Goal: Task Accomplishment & Management: Use online tool/utility

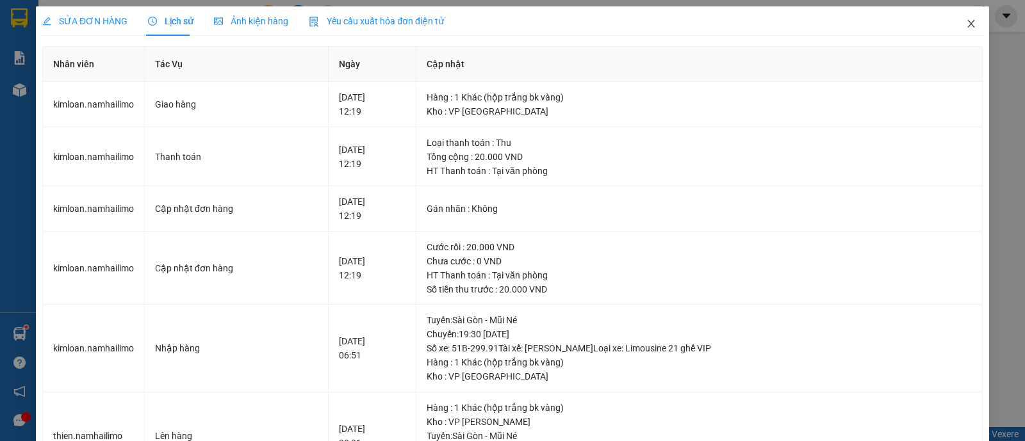
click at [966, 27] on icon "close" at bounding box center [971, 24] width 10 height 10
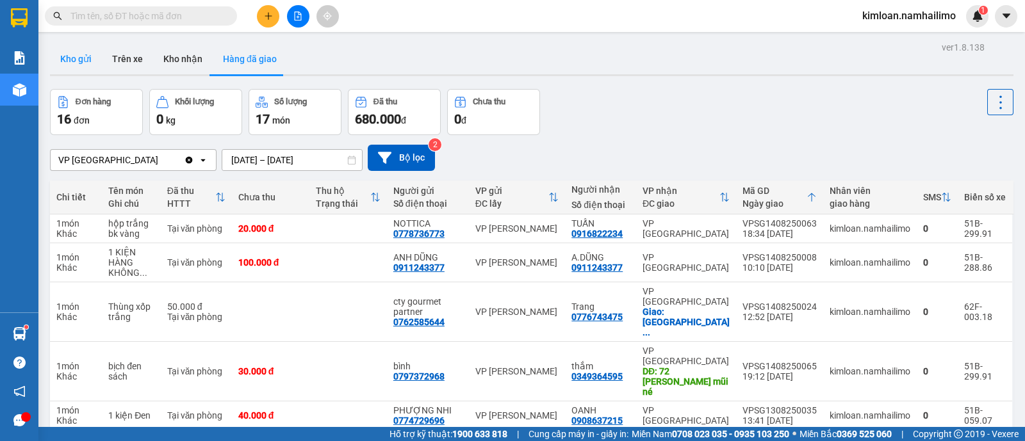
click at [81, 69] on button "Kho gửi" at bounding box center [76, 59] width 52 height 31
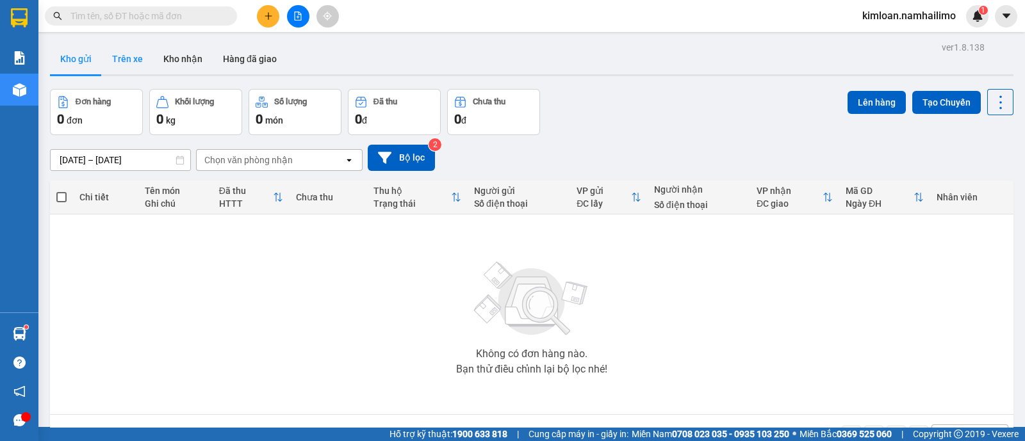
click at [128, 56] on button "Trên xe" at bounding box center [127, 59] width 51 height 31
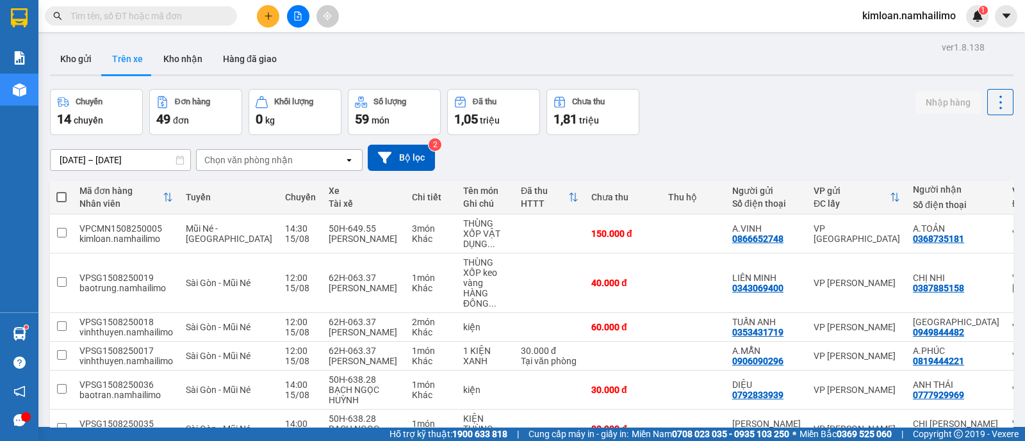
click at [298, 163] on div "Chọn văn phòng nhận" at bounding box center [270, 160] width 147 height 21
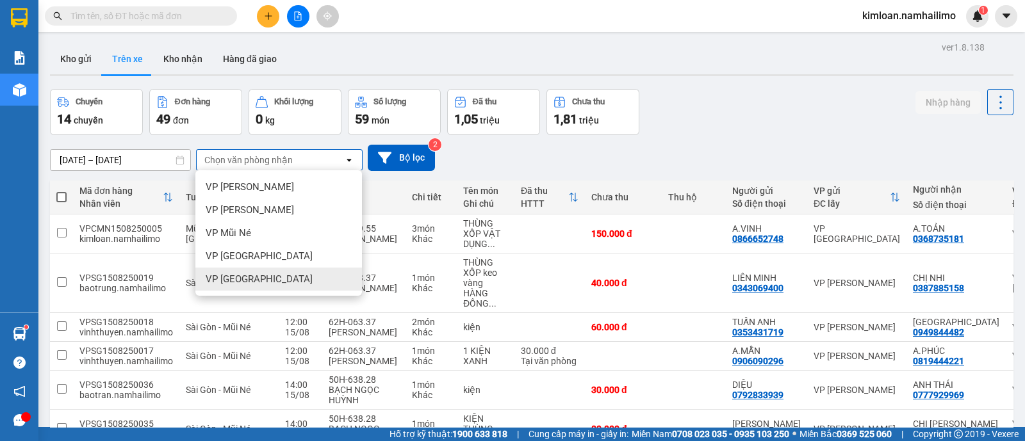
click at [300, 277] on div "VP [GEOGRAPHIC_DATA]" at bounding box center [278, 279] width 167 height 23
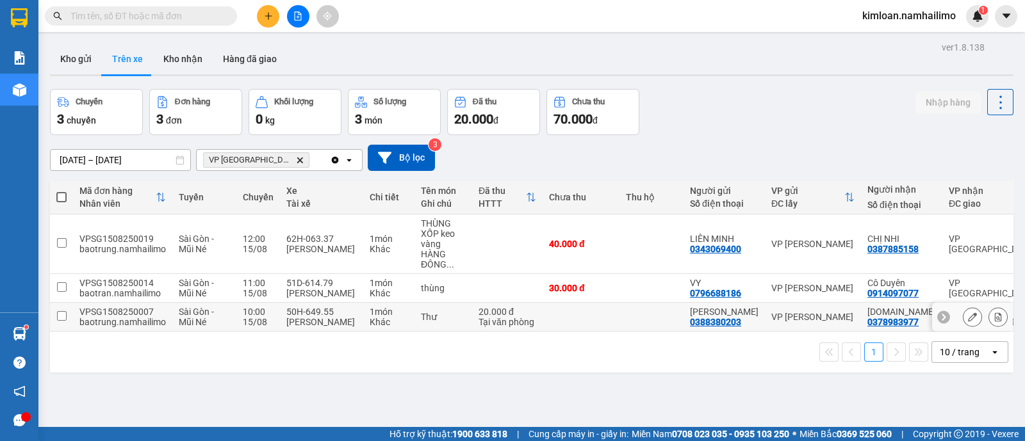
click at [62, 321] on input "checkbox" at bounding box center [62, 316] width 10 height 10
checkbox input "true"
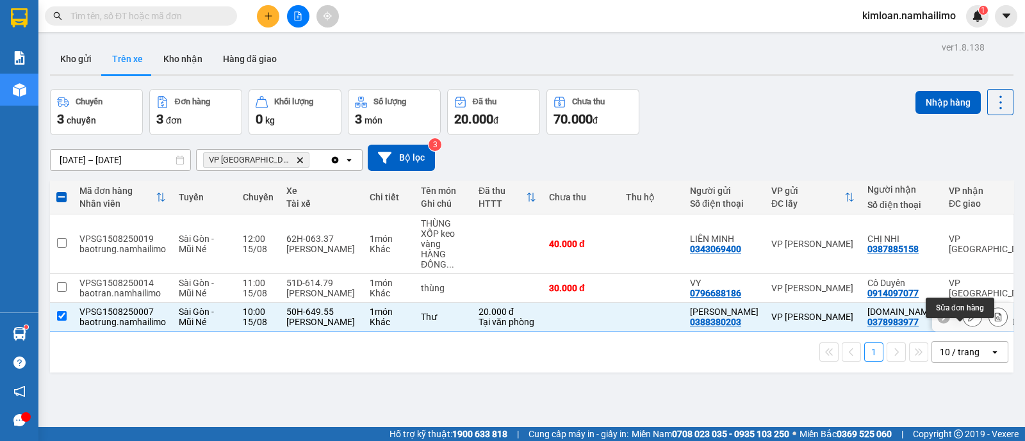
click at [964, 329] on button at bounding box center [973, 317] width 18 height 22
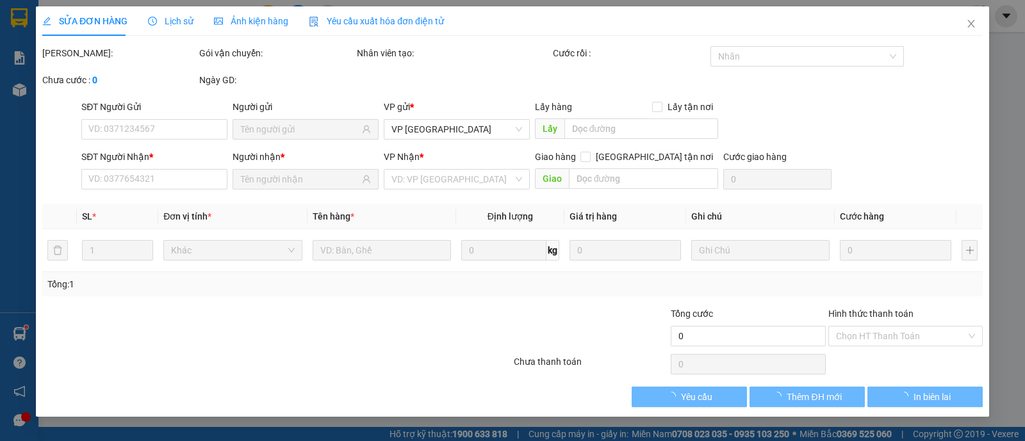
type input "0388380203"
type input "[PERSON_NAME]"
type input "0378983977"
type input "[DOMAIN_NAME]"
type input "20.000"
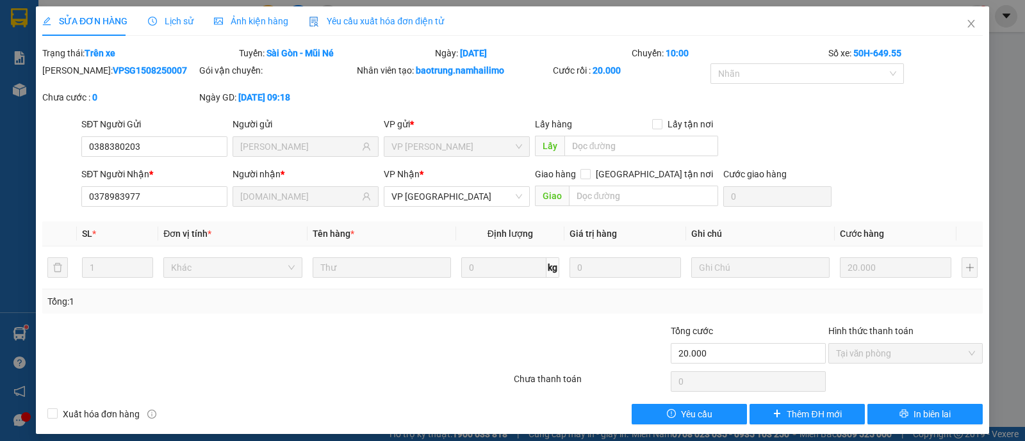
click at [900, 328] on label "Hình thức thanh toán" at bounding box center [870, 331] width 85 height 10
click at [848, 354] on span "Tại văn phòng" at bounding box center [905, 353] width 139 height 19
click at [967, 24] on icon "close" at bounding box center [970, 24] width 7 height 8
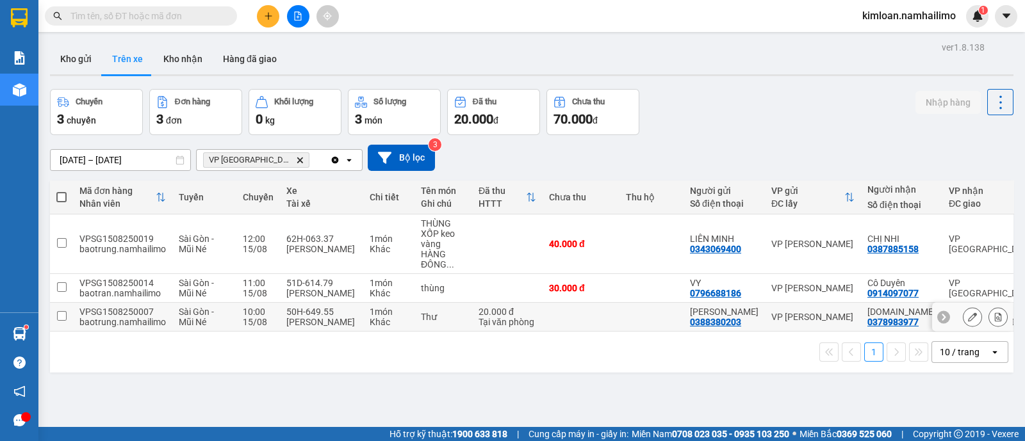
click at [58, 321] on input "checkbox" at bounding box center [62, 316] width 10 height 10
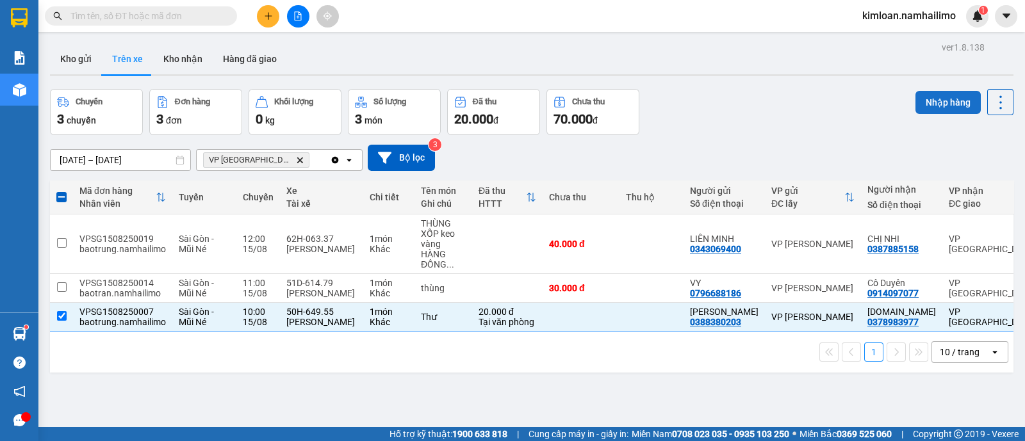
click at [921, 96] on button "Nhập hàng" at bounding box center [948, 102] width 65 height 23
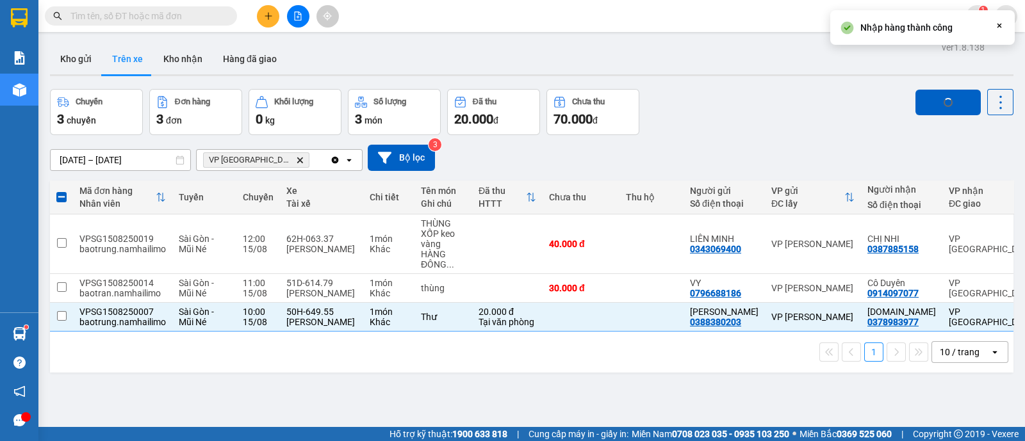
checkbox input "false"
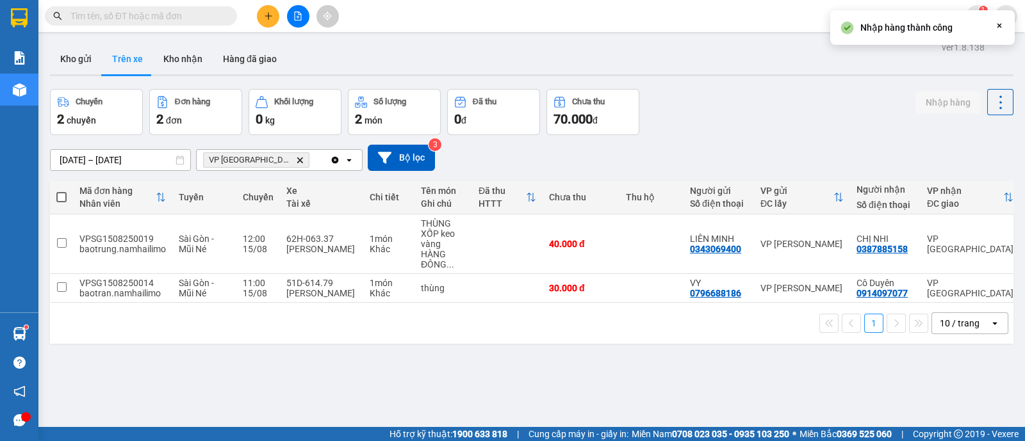
click at [296, 156] on icon "Delete" at bounding box center [300, 160] width 8 height 8
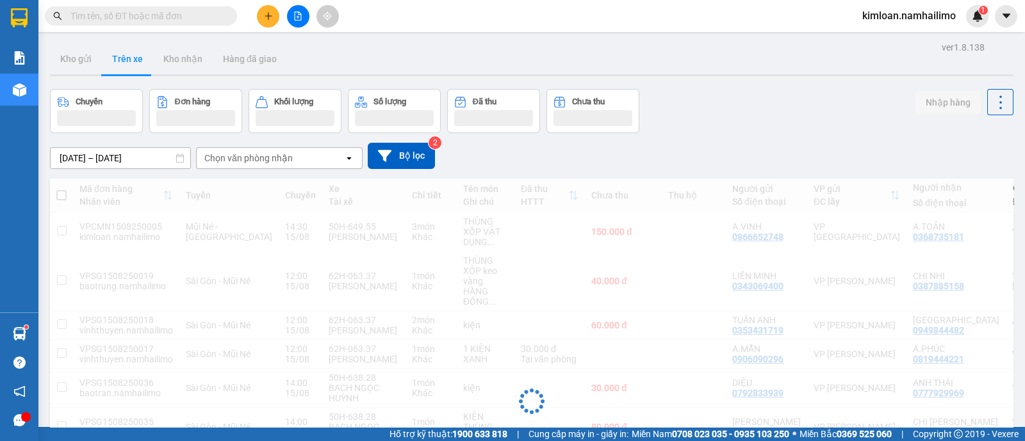
click at [271, 156] on div "Chọn văn phòng nhận" at bounding box center [248, 158] width 88 height 13
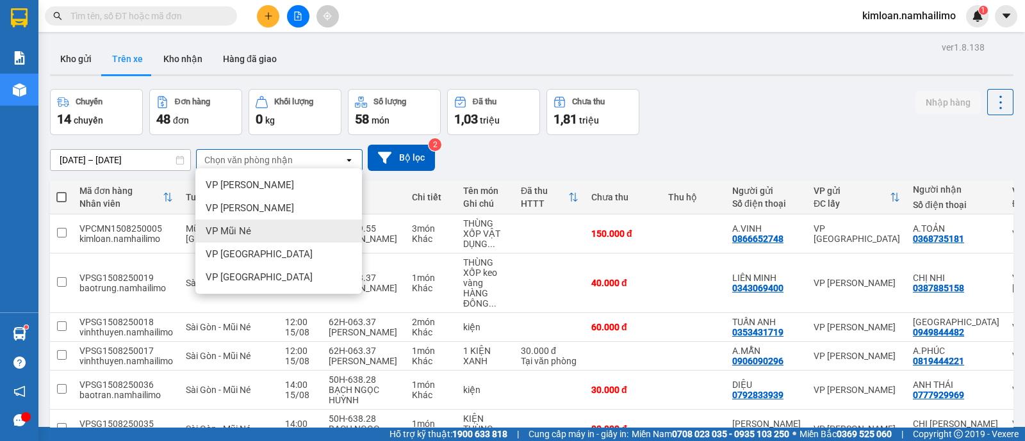
click at [256, 227] on div "VP Mũi Né" at bounding box center [278, 231] width 167 height 23
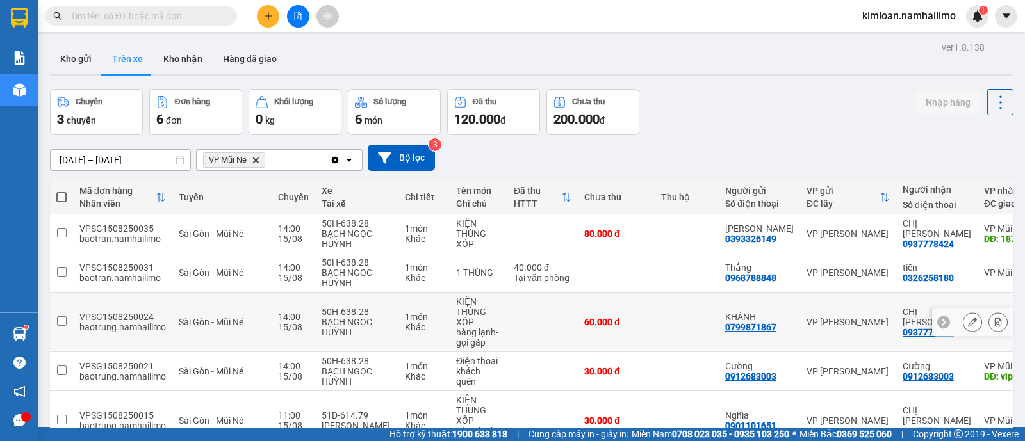
scroll to position [79, 0]
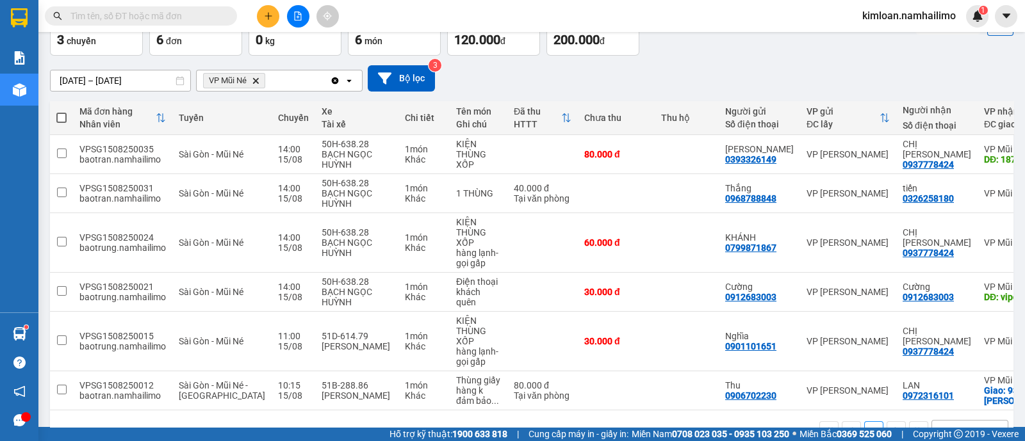
click at [256, 78] on icon "Delete" at bounding box center [256, 81] width 8 height 8
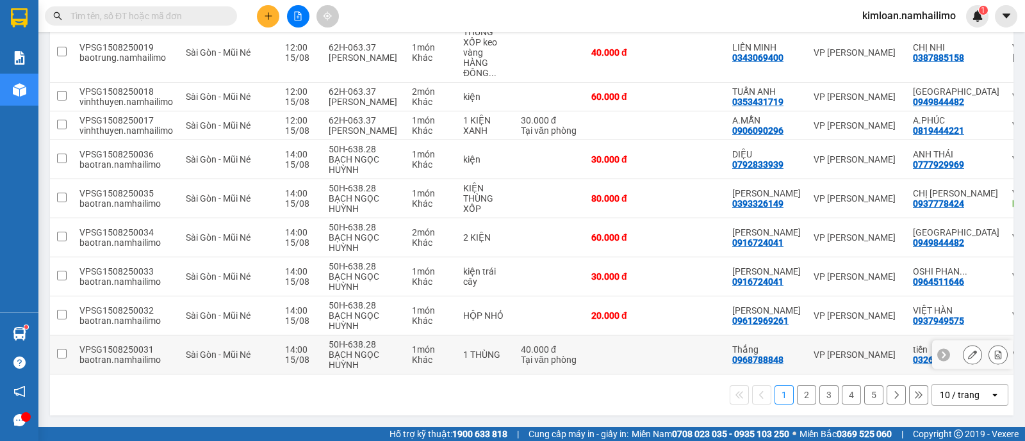
scroll to position [0, 0]
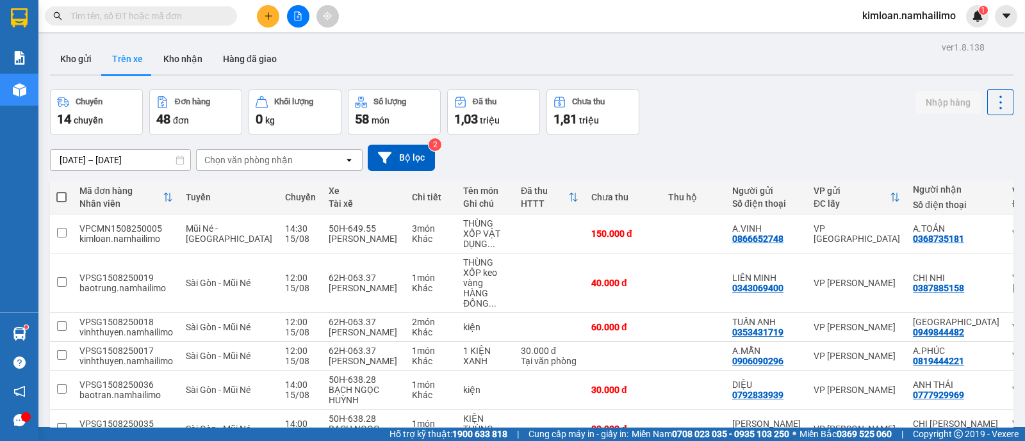
click at [140, 56] on button "Trên xe" at bounding box center [127, 59] width 51 height 31
click at [176, 57] on button "Kho nhận" at bounding box center [183, 59] width 60 height 31
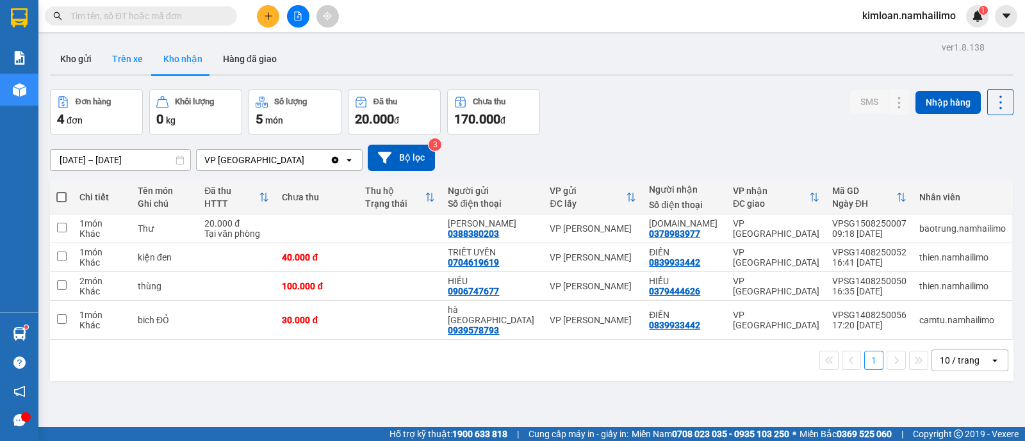
click at [124, 51] on button "Trên xe" at bounding box center [127, 59] width 51 height 31
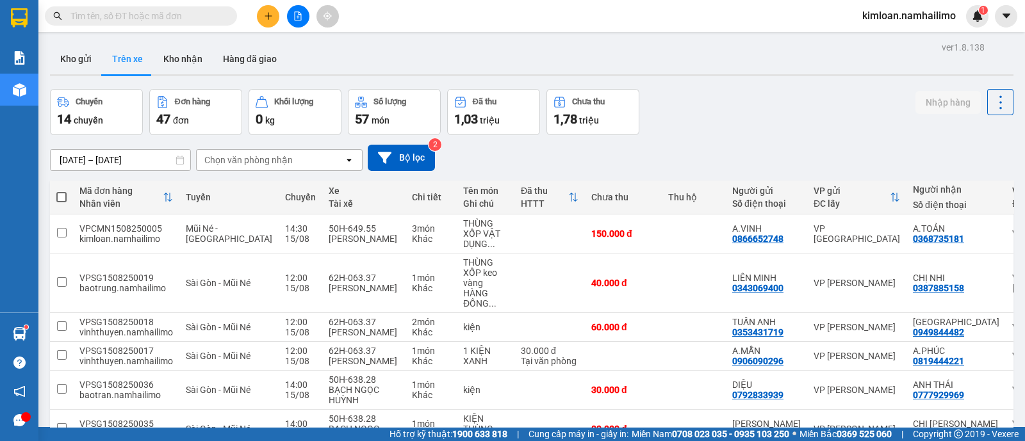
click at [830, 131] on div "Chuyến 14 chuyến Đơn hàng 47 đơn Khối lượng 0 kg Số lượng 57 món Đã thu 1,03 tr…" at bounding box center [532, 112] width 964 height 46
drag, startPoint x: 279, startPoint y: 164, endPoint x: 287, endPoint y: 168, distance: 9.2
click at [279, 165] on div "Chọn văn phòng nhận" at bounding box center [248, 160] width 88 height 13
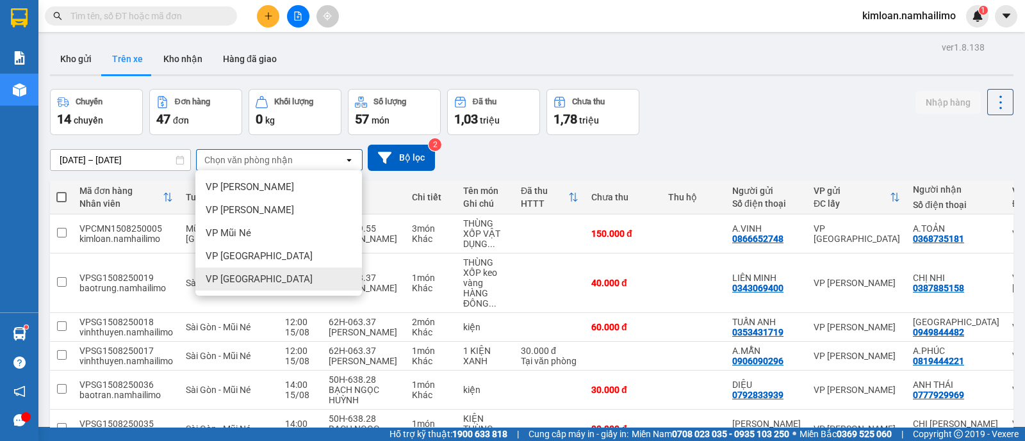
click at [272, 273] on div "VP [GEOGRAPHIC_DATA]" at bounding box center [278, 279] width 167 height 23
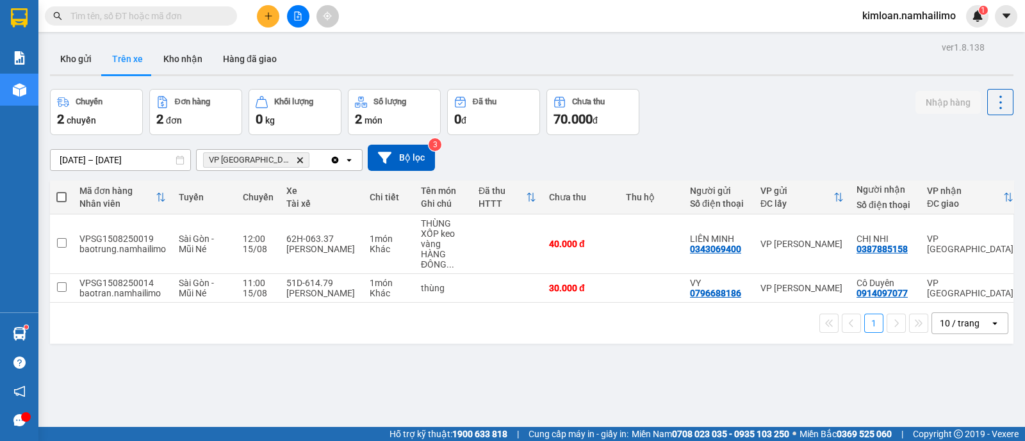
click at [650, 384] on div "ver 1.8.138 Kho gửi Trên xe Kho nhận Hàng đã giao Chuyến 2 chuyến Đơn hàng 2 đơ…" at bounding box center [532, 258] width 974 height 441
click at [196, 63] on button "Kho nhận" at bounding box center [183, 59] width 60 height 31
